Goal: Task Accomplishment & Management: Manage account settings

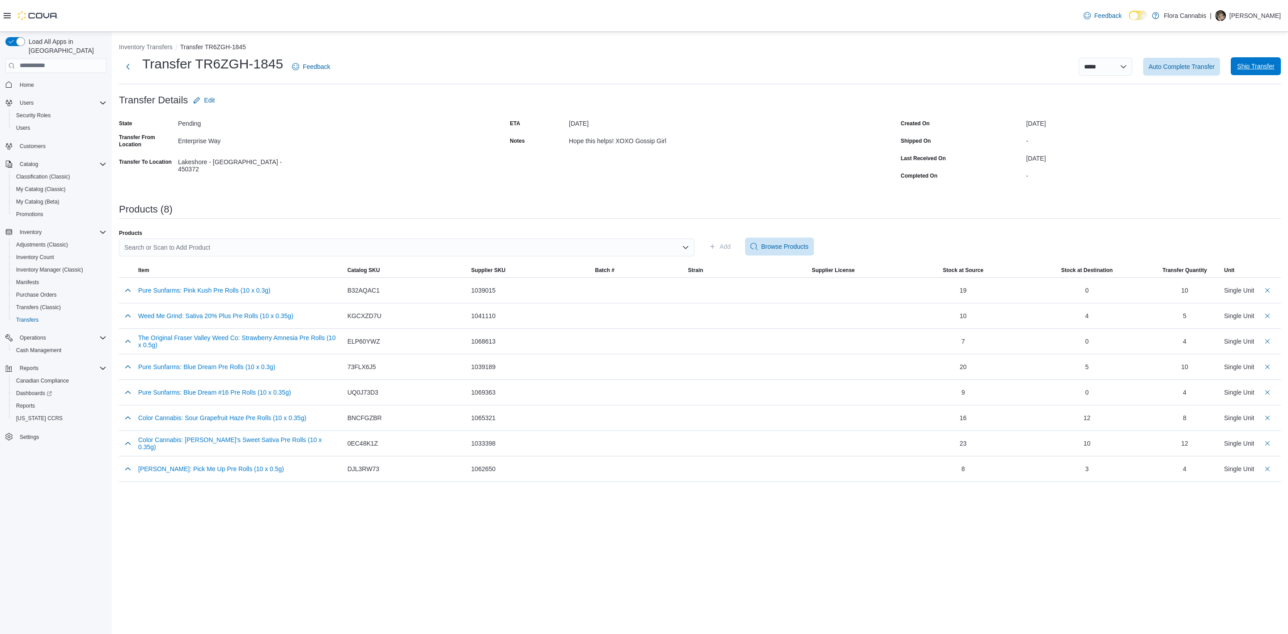
click at [1261, 66] on span "Ship Transfer" at bounding box center [1255, 66] width 37 height 9
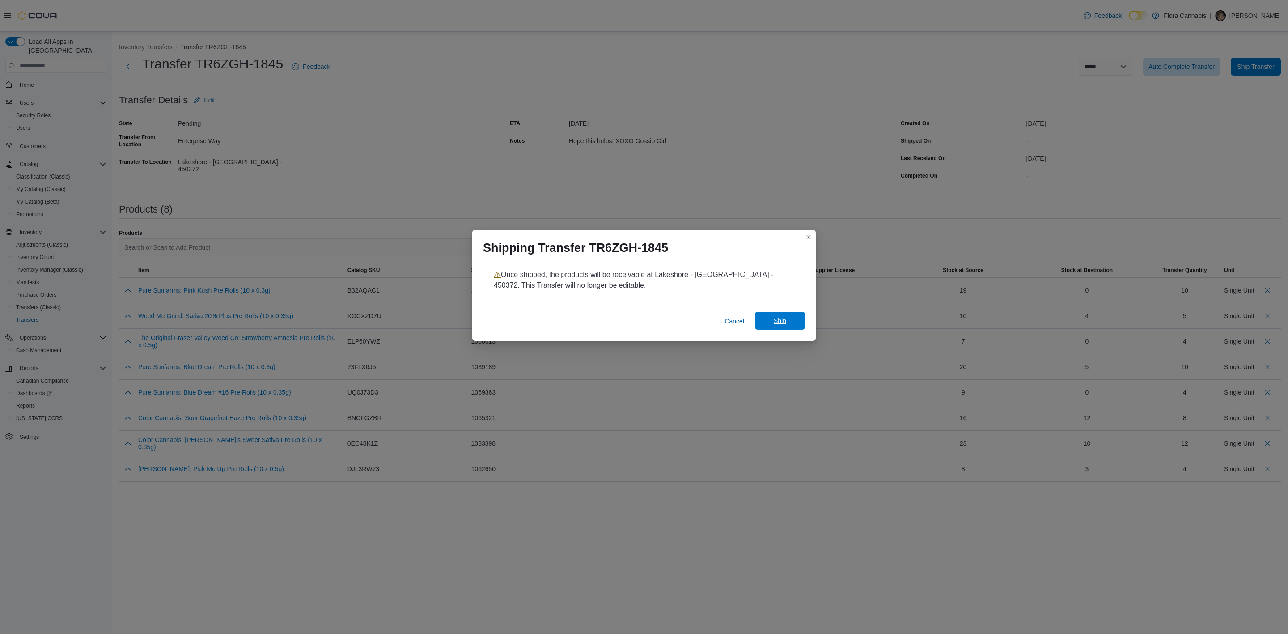
click at [774, 320] on span "Ship" at bounding box center [779, 320] width 13 height 9
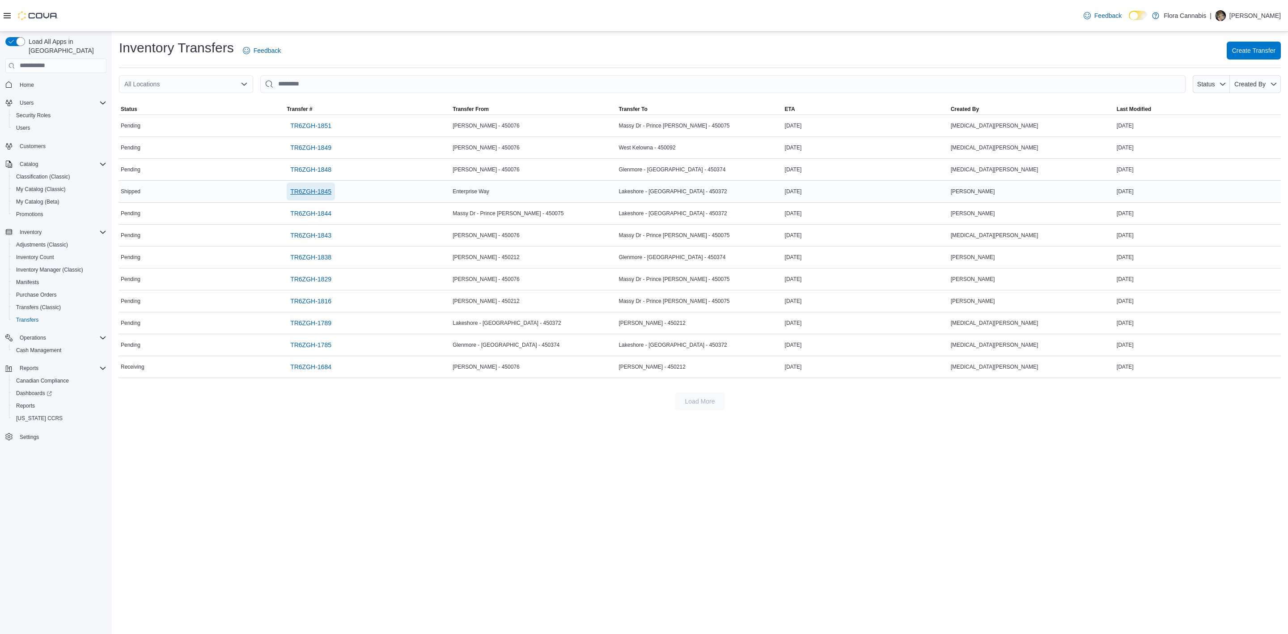
click at [314, 193] on span "TR6ZGH-1845" at bounding box center [310, 191] width 41 height 9
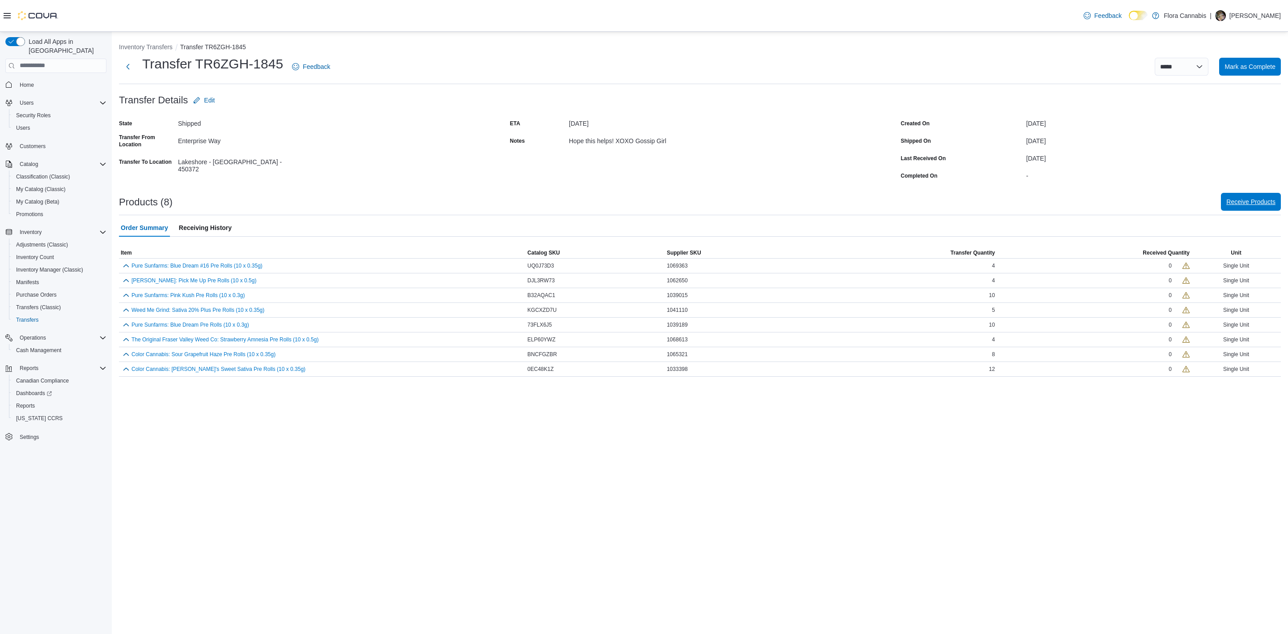
click at [1264, 204] on span "Receive Products" at bounding box center [1250, 201] width 49 height 9
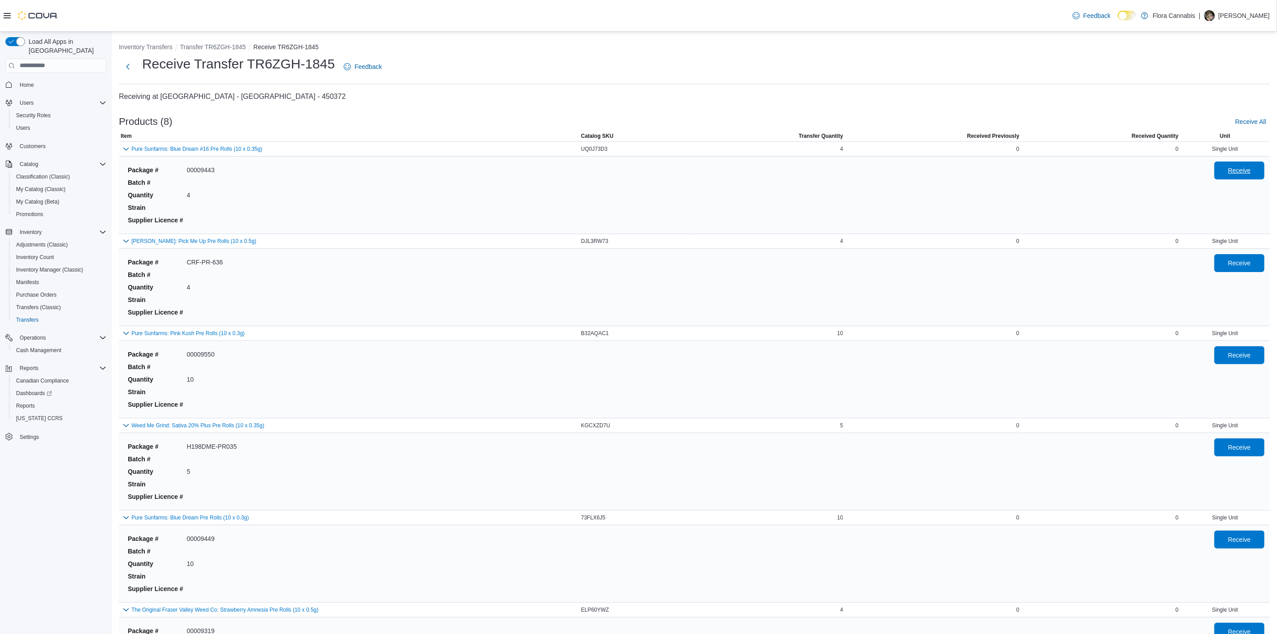
click at [1251, 169] on span "Receive" at bounding box center [1240, 170] width 23 height 9
click at [1251, 263] on span "Receive" at bounding box center [1240, 262] width 23 height 9
click at [1251, 357] on span "Receive" at bounding box center [1240, 354] width 23 height 9
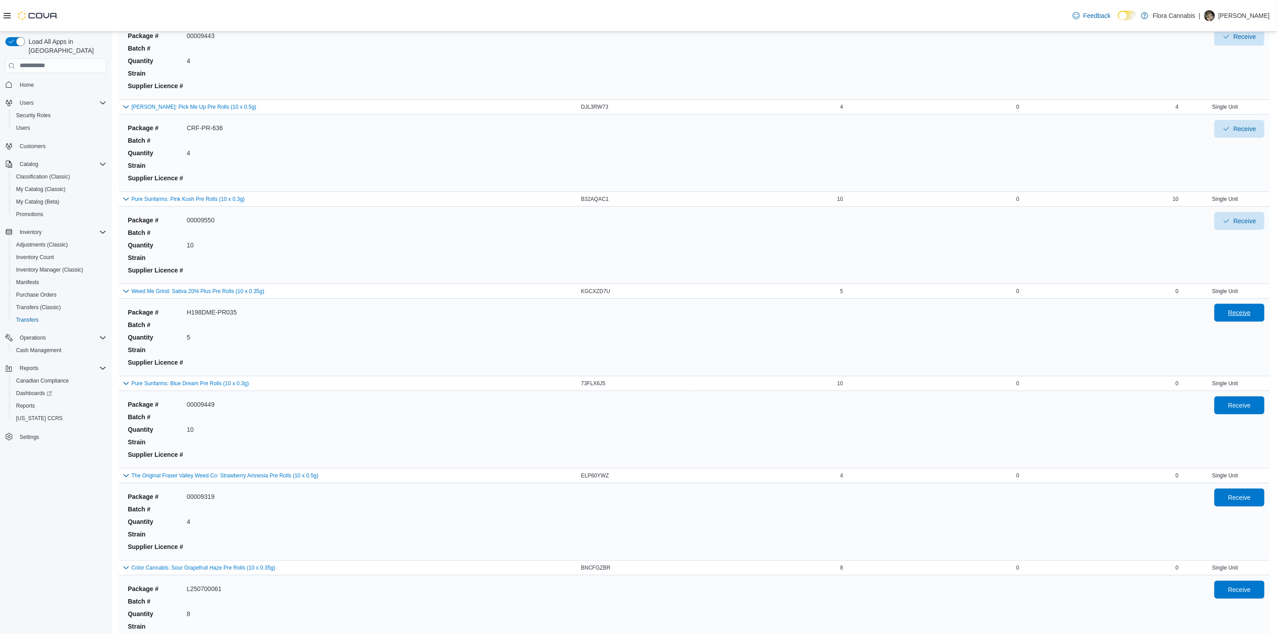
click at [1245, 321] on span "Receive" at bounding box center [1239, 313] width 39 height 18
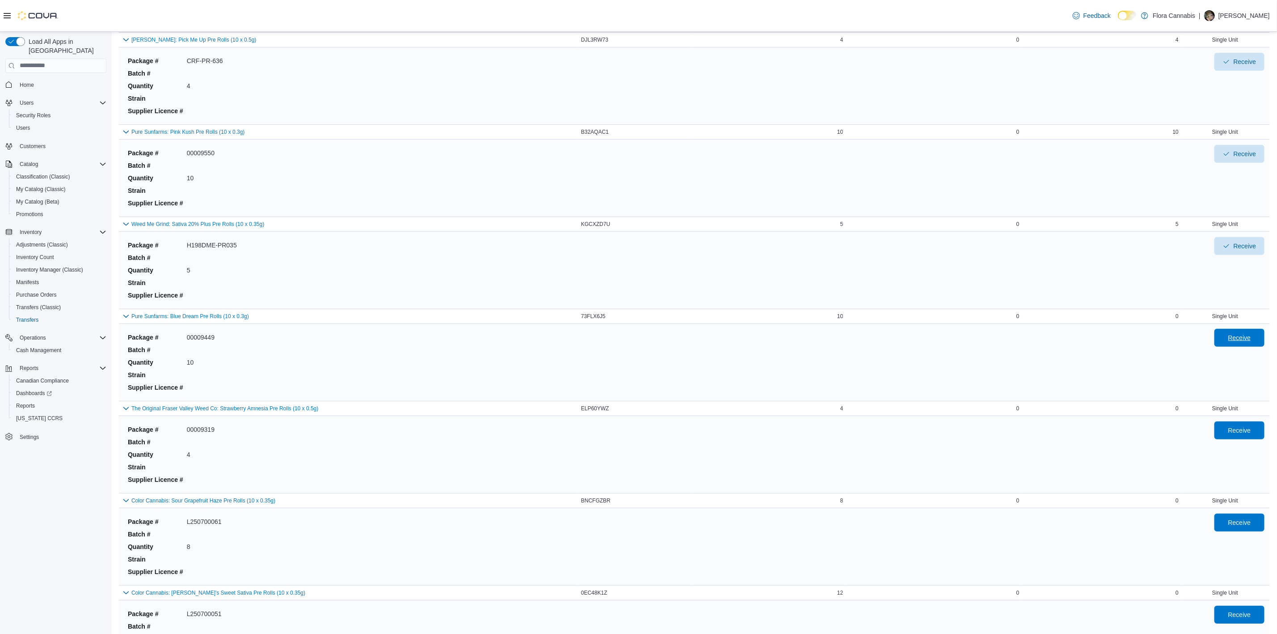
click at [1246, 338] on span "Receive" at bounding box center [1240, 337] width 23 height 9
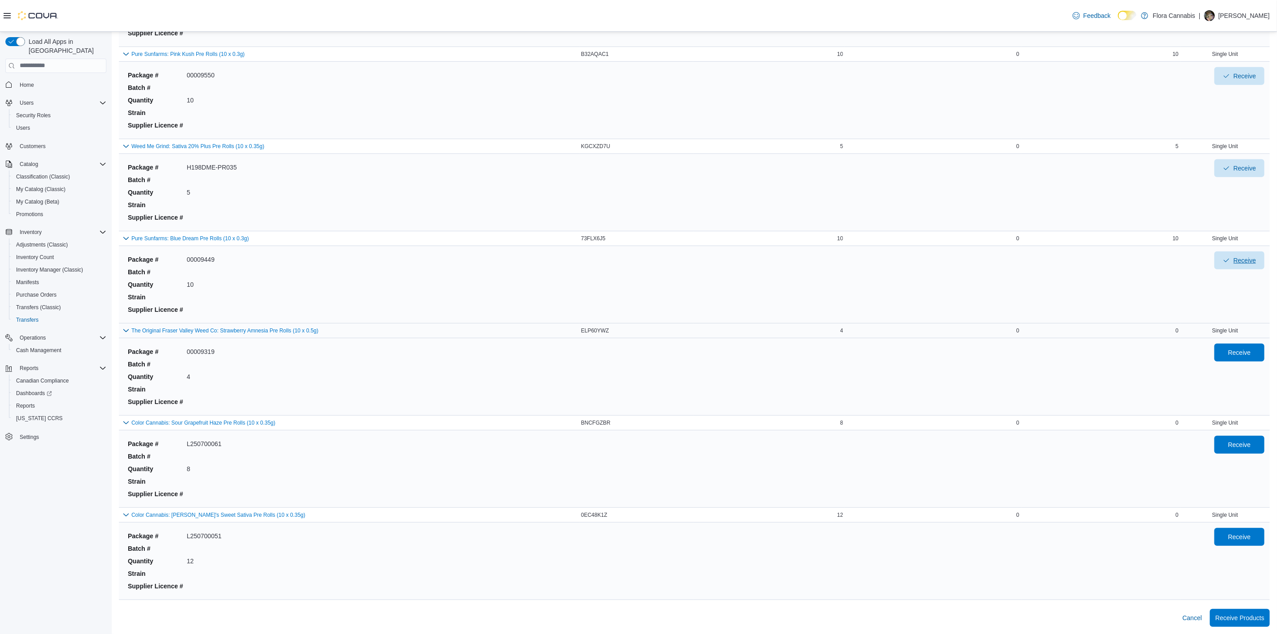
scroll to position [282, 0]
click at [1247, 349] on span "Receive" at bounding box center [1240, 351] width 23 height 9
click at [1259, 439] on span "Receive" at bounding box center [1239, 444] width 39 height 18
click at [1251, 534] on span "Receive" at bounding box center [1240, 536] width 23 height 9
click at [1250, 619] on span "Receive Products" at bounding box center [1240, 617] width 49 height 9
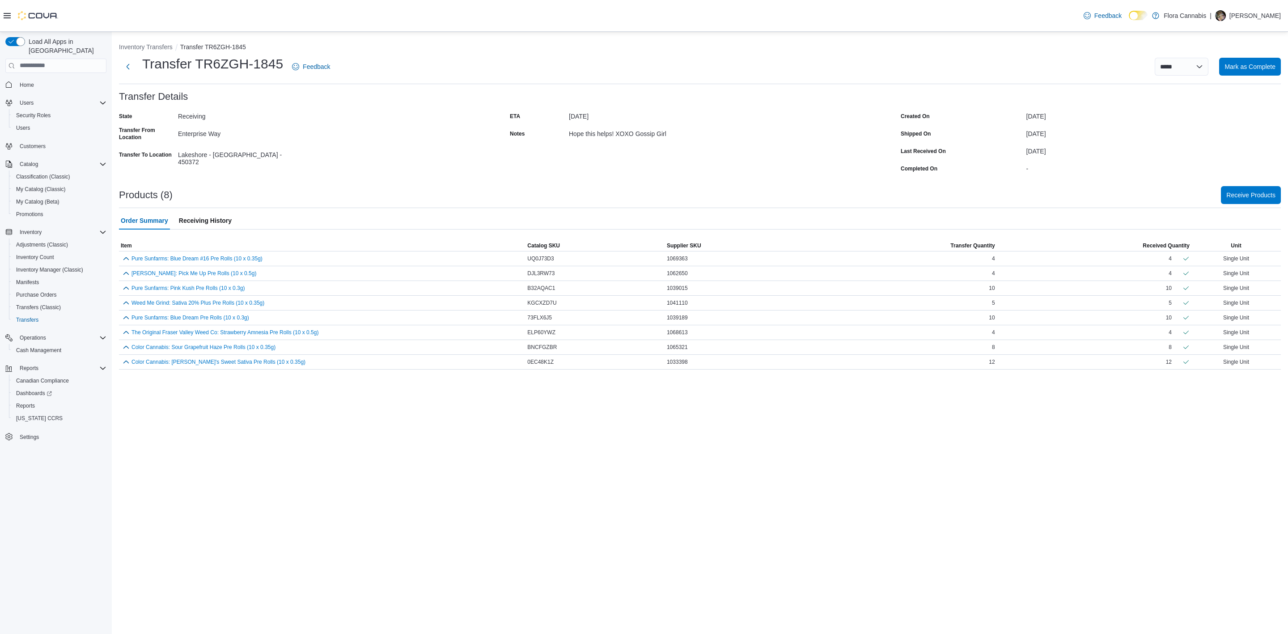
click at [702, 459] on div "**********" at bounding box center [700, 333] width 1176 height 602
click at [130, 64] on button "Next" at bounding box center [128, 66] width 18 height 18
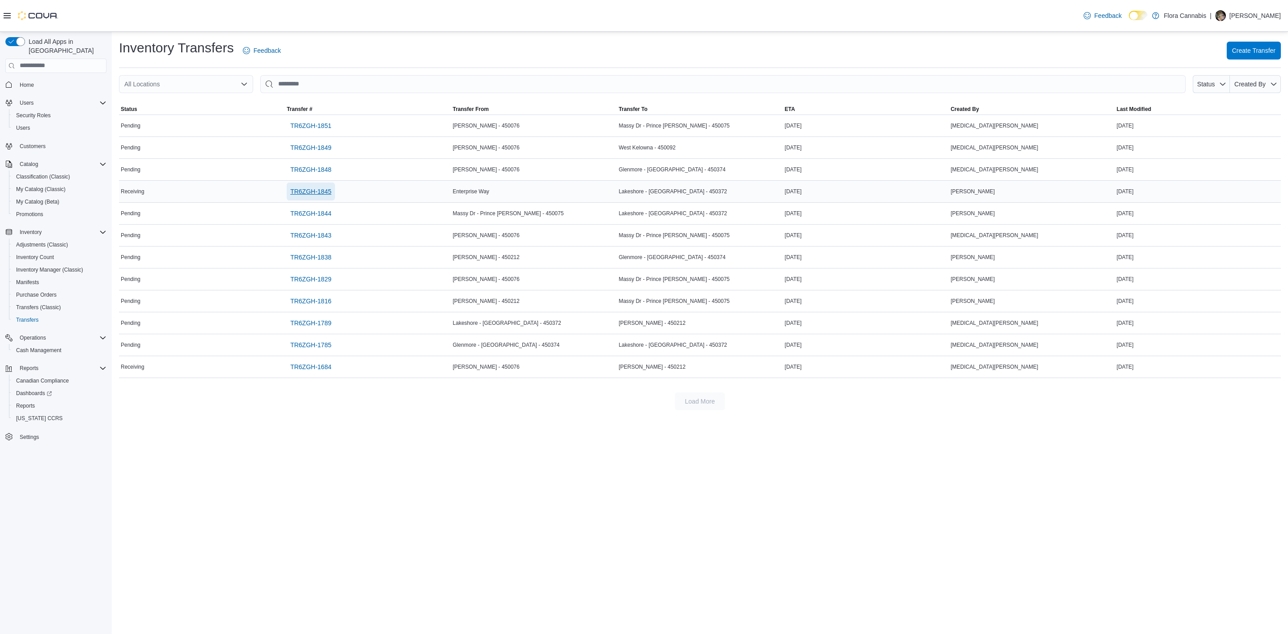
click at [326, 190] on span "TR6ZGH-1845" at bounding box center [310, 191] width 41 height 9
click at [302, 212] on span "TR6ZGH-1844" at bounding box center [310, 213] width 41 height 9
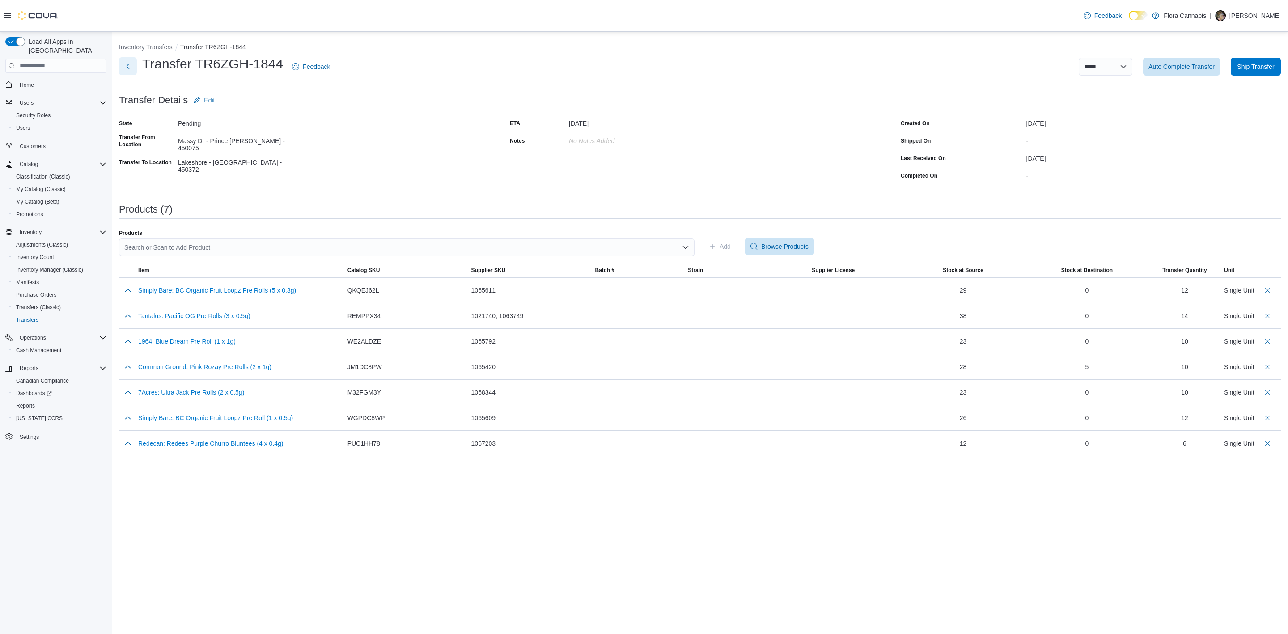
click at [126, 65] on button "Next" at bounding box center [128, 66] width 18 height 18
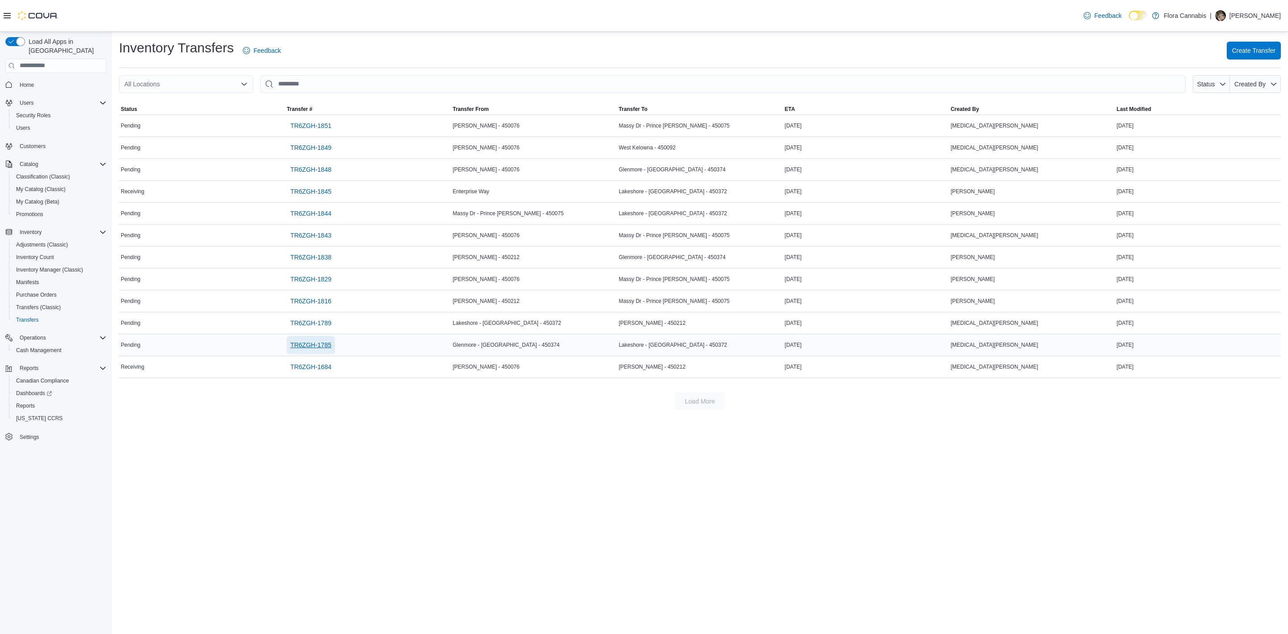
click at [302, 347] on span "TR6ZGH-1785" at bounding box center [310, 344] width 41 height 9
